Goal: Navigation & Orientation: Understand site structure

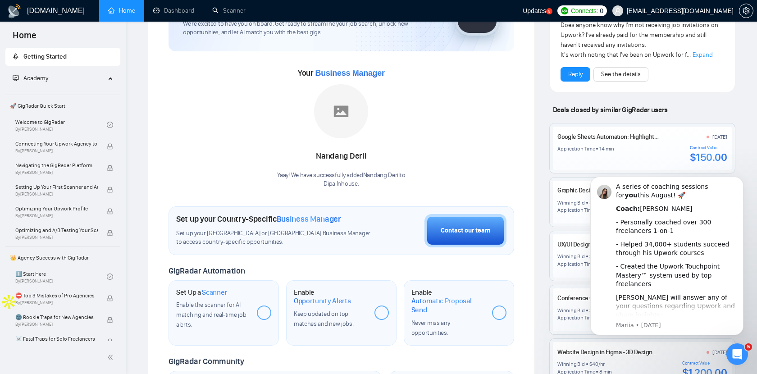
scroll to position [84, 0]
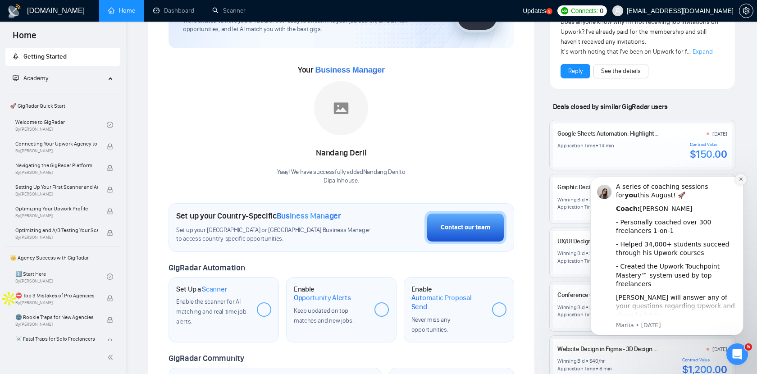
click at [743, 181] on icon "Dismiss notification" at bounding box center [741, 179] width 5 height 5
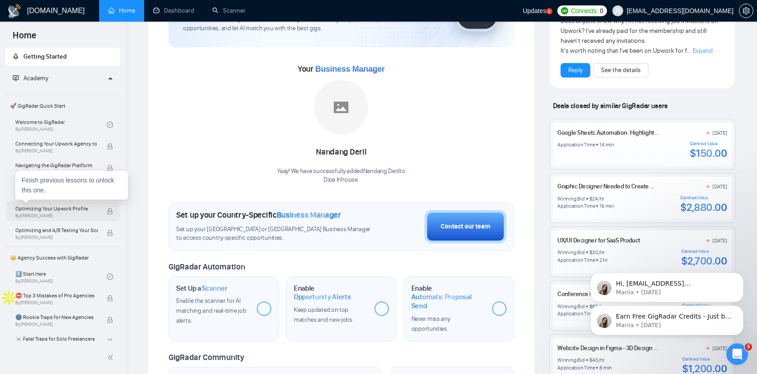
scroll to position [0, 0]
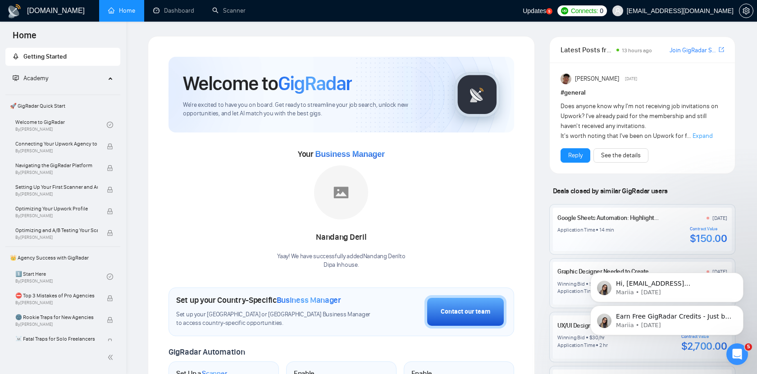
click at [155, 125] on div "Welcome to GigRadar We're excited to have you on board. Get ready to streamline…" at bounding box center [341, 336] width 387 height 601
click at [523, 13] on ul "Home Dashboard Scanner" at bounding box center [308, 11] width 429 height 22
click at [356, 38] on div "Welcome to GigRadar We're excited to have you on board. Get ready to streamline…" at bounding box center [341, 336] width 387 height 601
click at [743, 94] on div "[DOMAIN_NAME] Home Dashboard Scanner Updates 5 Connects: 0 [EMAIL_ADDRESS][DOMA…" at bounding box center [441, 353] width 631 height 707
click at [540, 195] on div "Welcome to GigRadar We're excited to have you on board. Get ready to streamline…" at bounding box center [341, 336] width 401 height 601
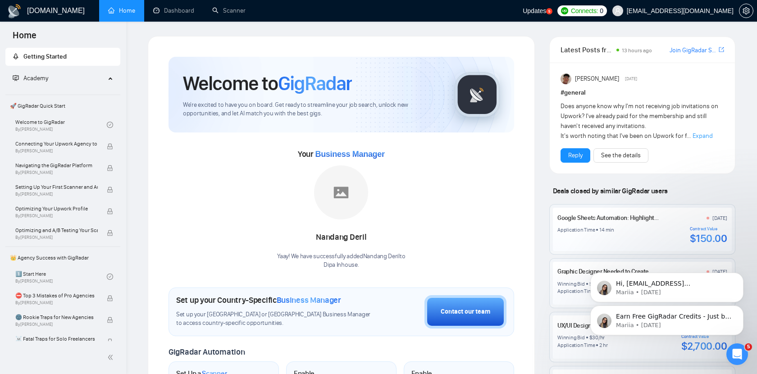
click at [540, 195] on div "Welcome to GigRadar We're excited to have you on board. Get ready to streamline…" at bounding box center [341, 336] width 401 height 601
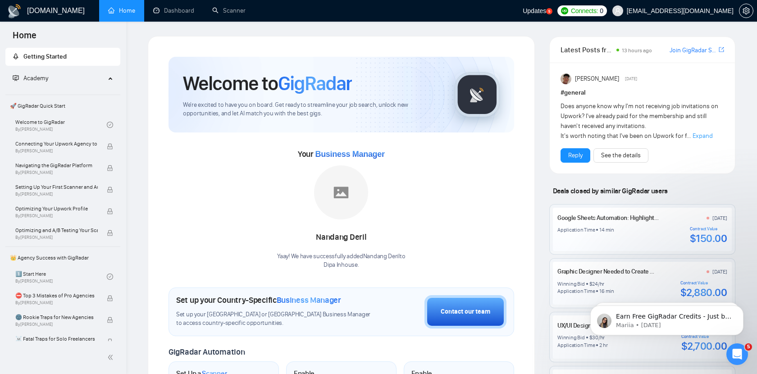
click at [517, 20] on ul "Home Dashboard Scanner" at bounding box center [308, 11] width 429 height 22
click at [543, 38] on div "Latest Posts from the GigRadar Community 13 hours ago [PERSON_NAME] Slack Commu…" at bounding box center [642, 336] width 201 height 601
click at [543, 32] on div "[DOMAIN_NAME] Home Dashboard Scanner Updates 5 Connects: 0 [EMAIL_ADDRESS][DOMA…" at bounding box center [441, 353] width 631 height 707
click at [539, 30] on div "[DOMAIN_NAME] Home Dashboard Scanner Updates 5 Connects: 0 [EMAIL_ADDRESS][DOMA…" at bounding box center [441, 353] width 631 height 707
